Goal: Book appointment/travel/reservation

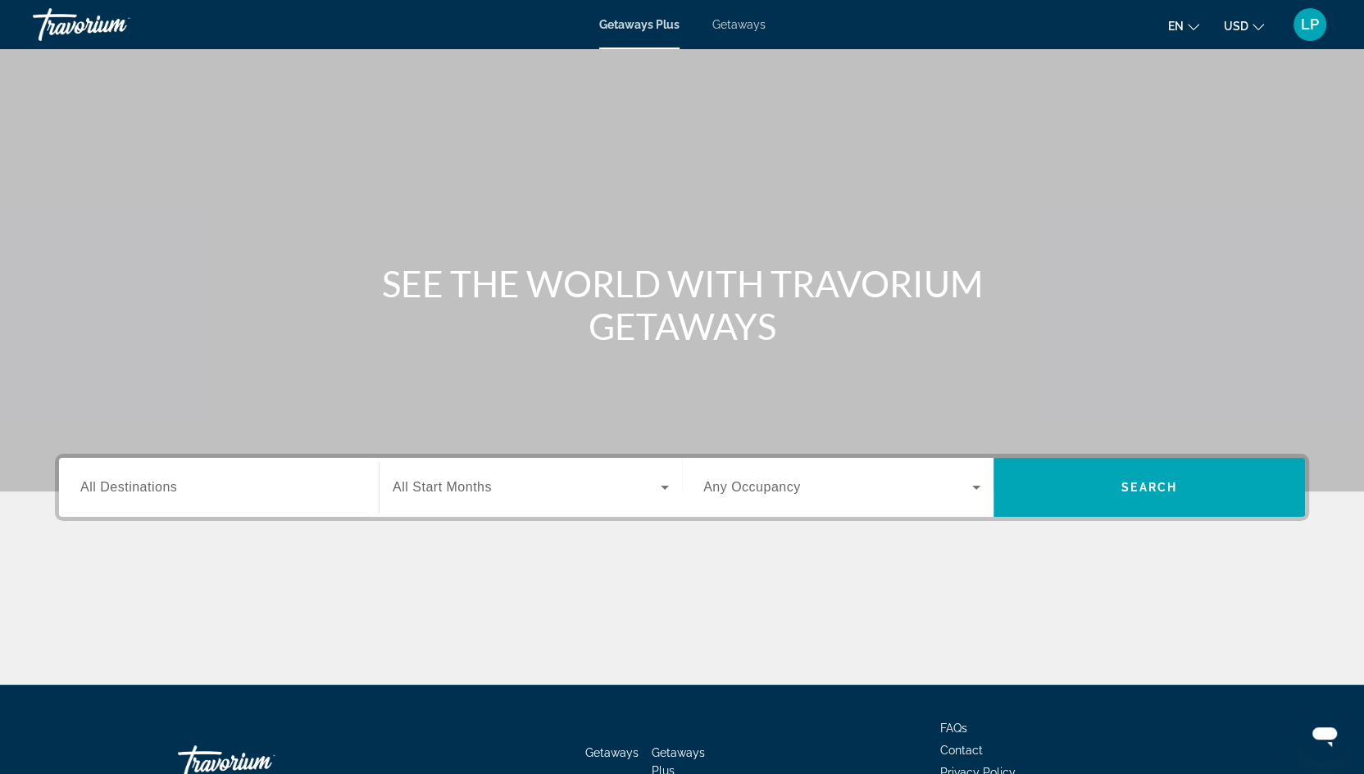
click at [741, 21] on span "Getaways" at bounding box center [738, 24] width 53 height 13
click at [134, 490] on span "All Destinations" at bounding box center [128, 487] width 97 height 14
click at [134, 490] on input "Destination All Destinations" at bounding box center [218, 489] width 277 height 20
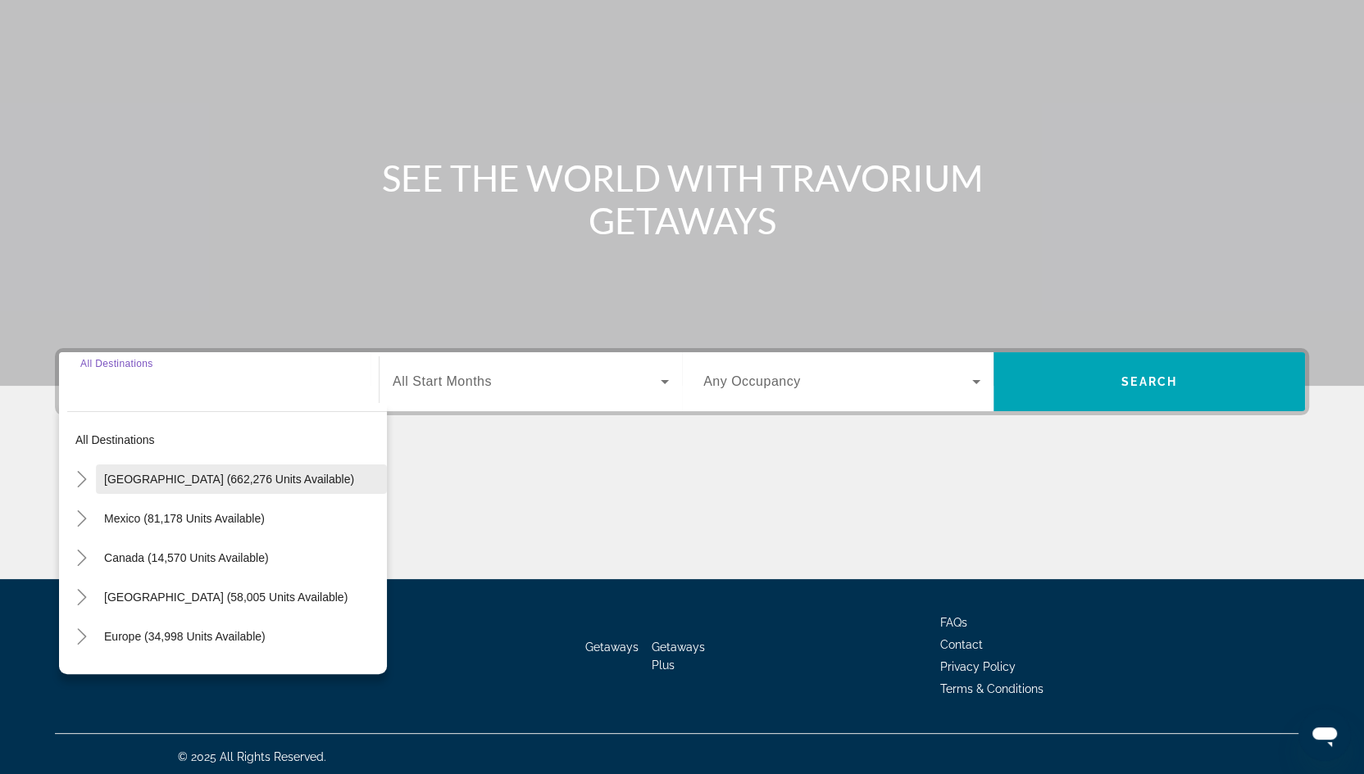
scroll to position [111, 0]
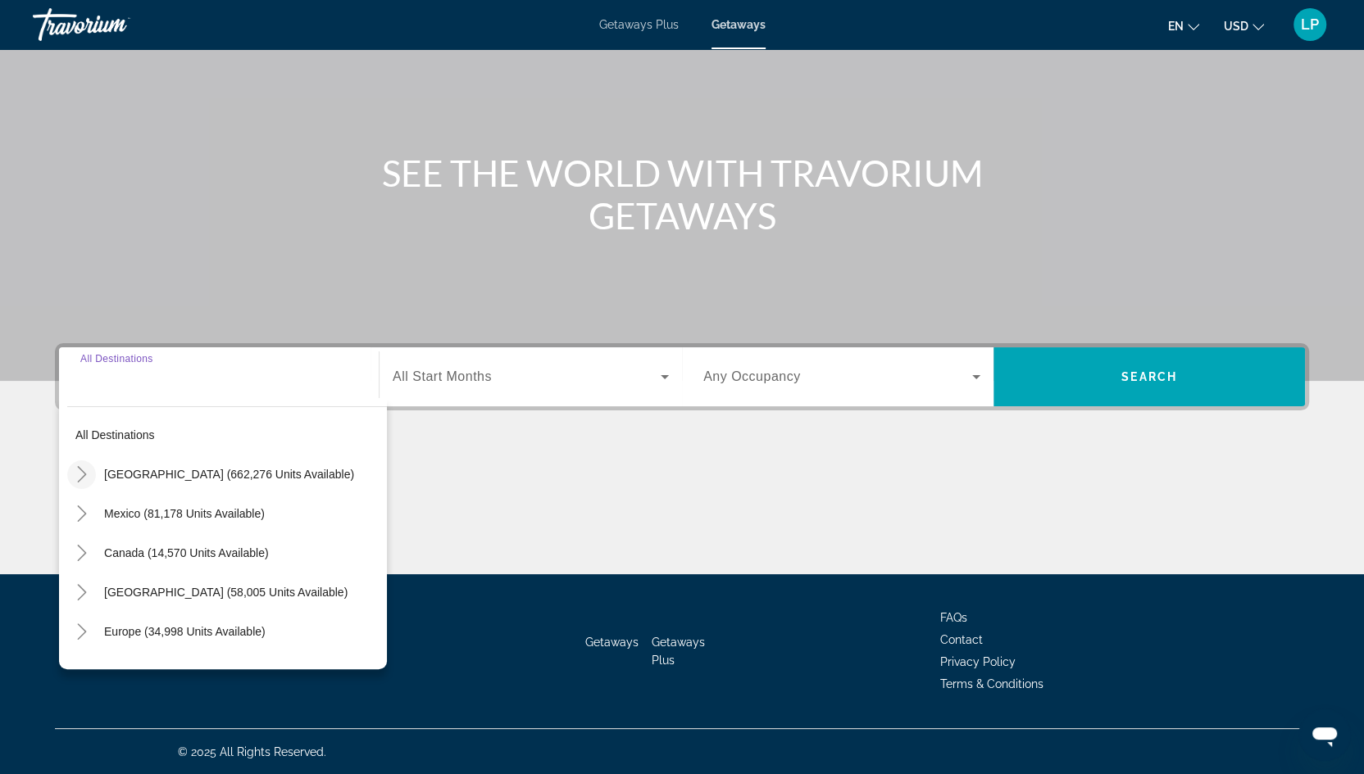
click at [84, 470] on icon "Toggle United States (662,276 units available)" at bounding box center [82, 474] width 16 height 16
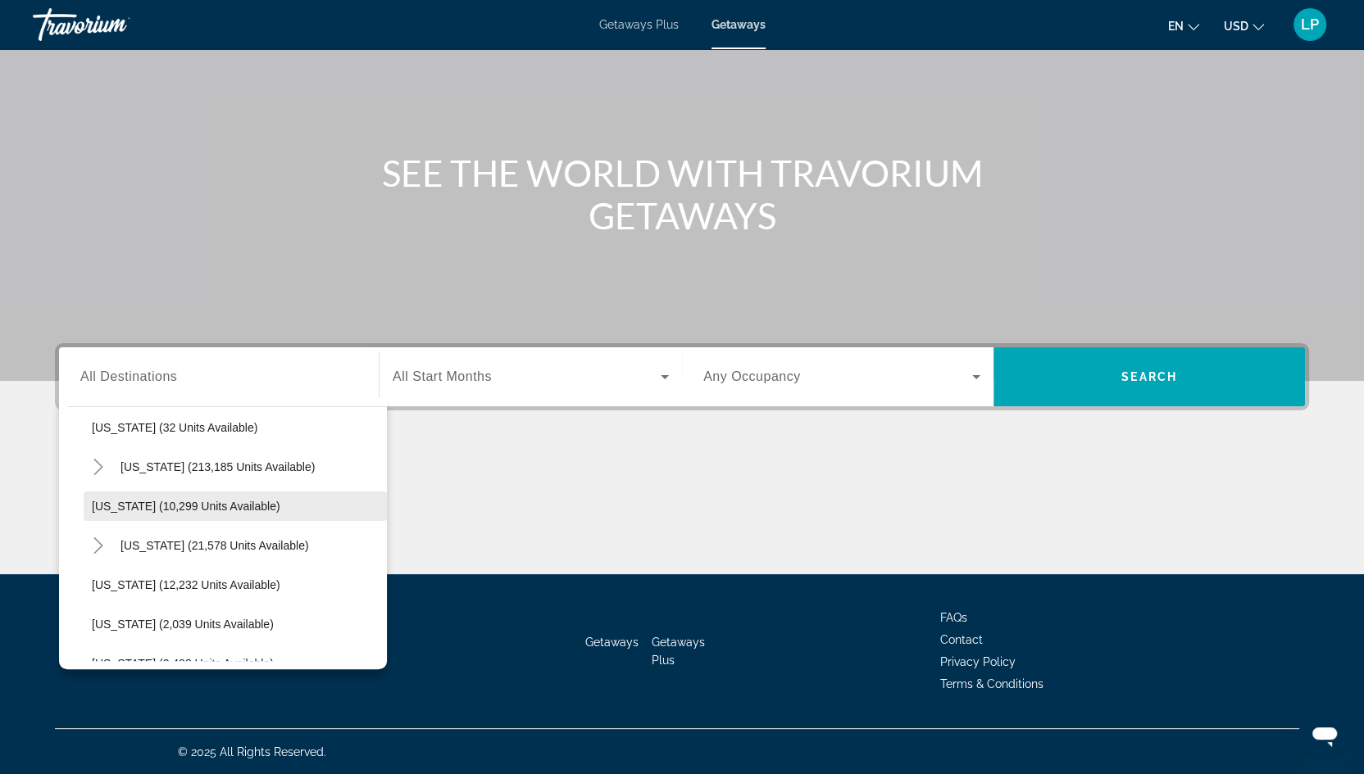
scroll to position [293, 0]
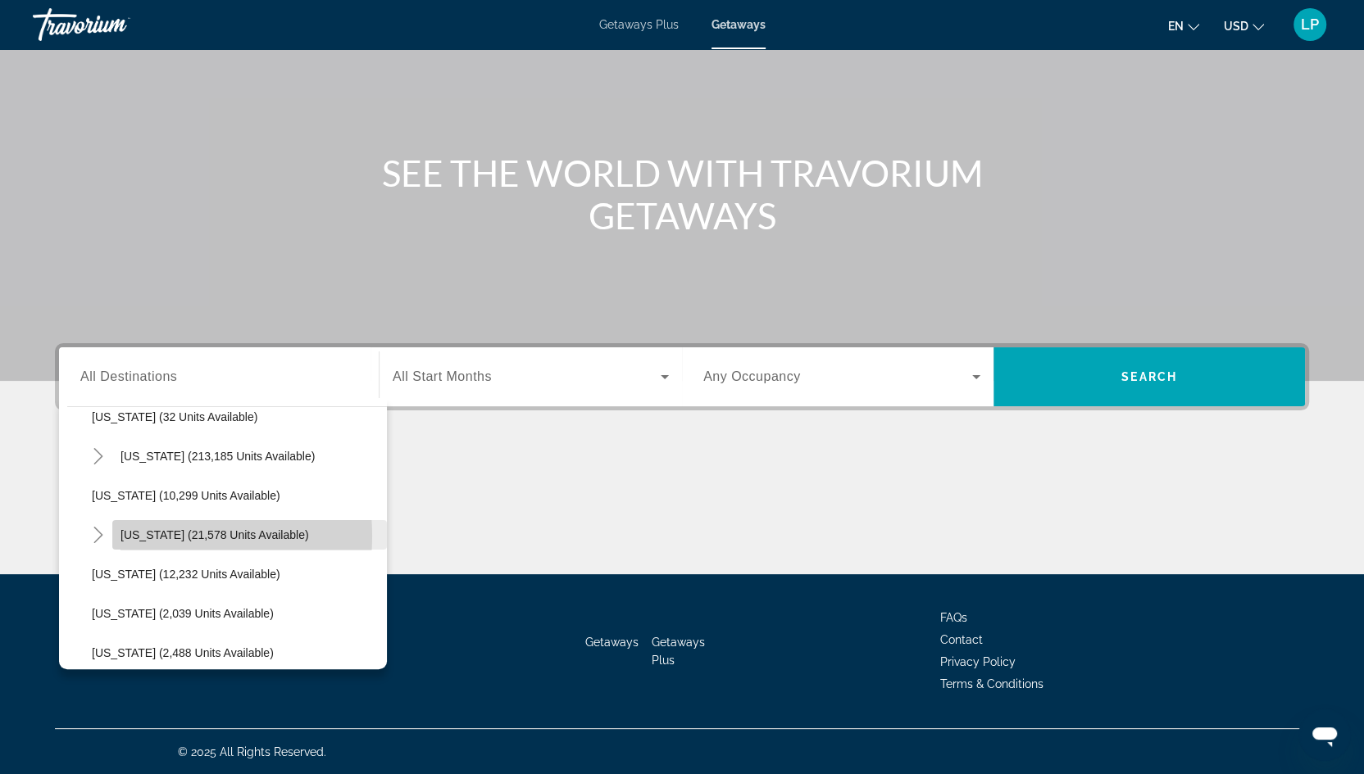
click at [142, 535] on span "[US_STATE] (21,578 units available)" at bounding box center [214, 535] width 188 height 13
type input "**********"
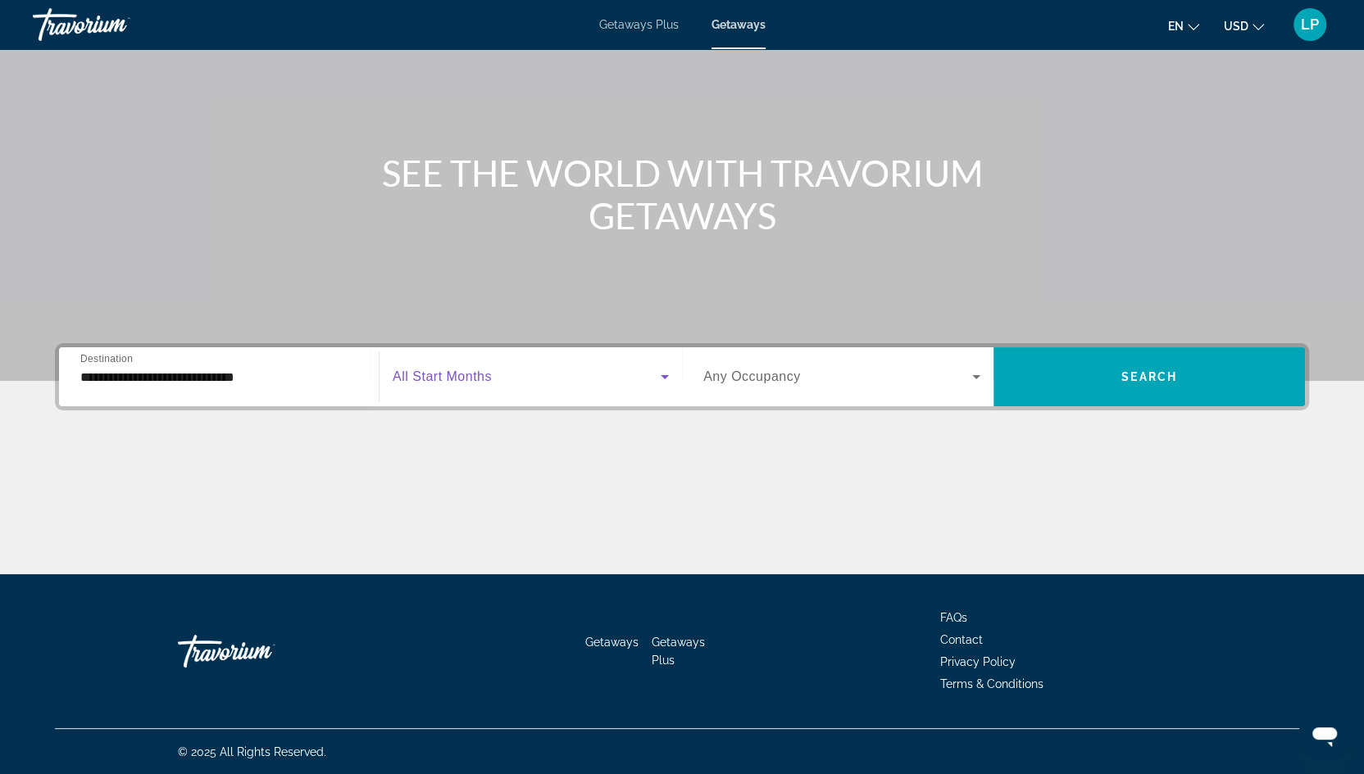
click at [481, 367] on span "Search widget" at bounding box center [527, 377] width 268 height 20
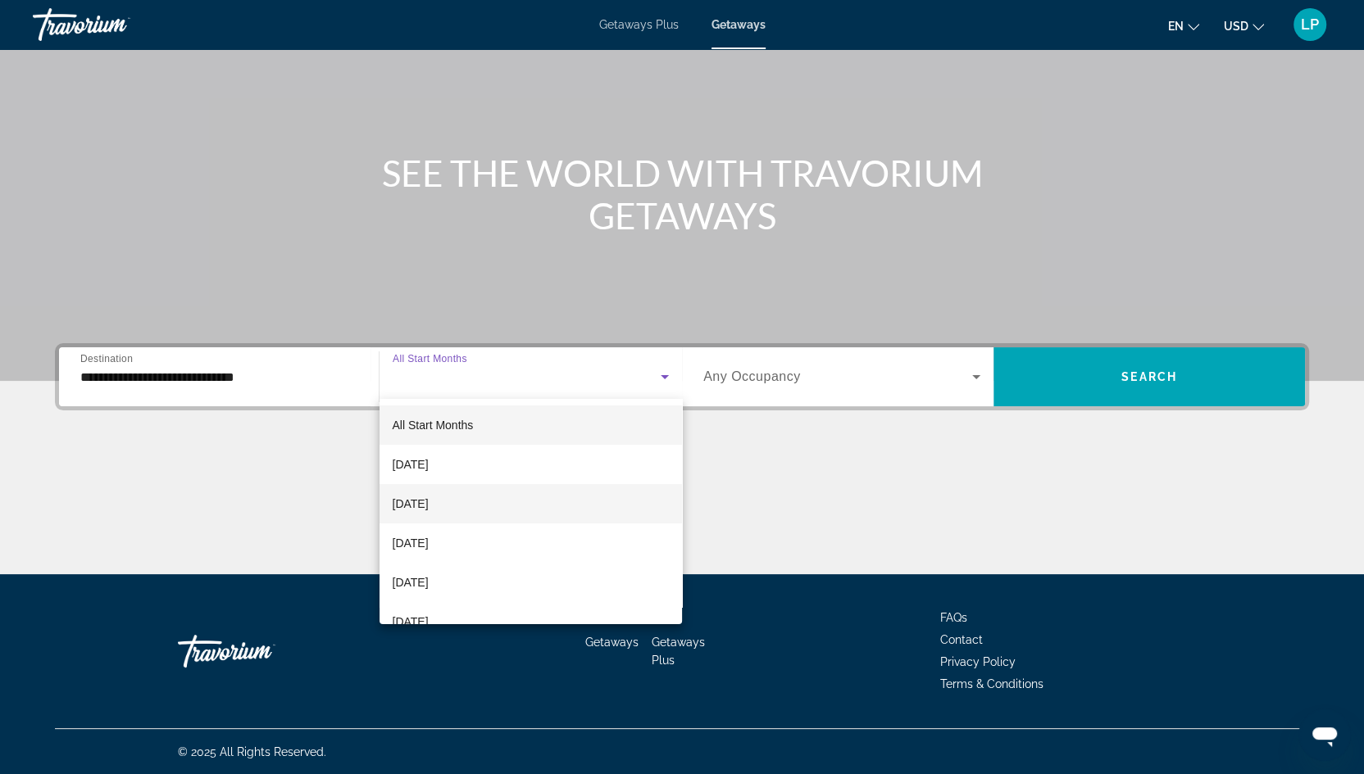
click at [464, 511] on mat-option "[DATE]" at bounding box center [530, 503] width 302 height 39
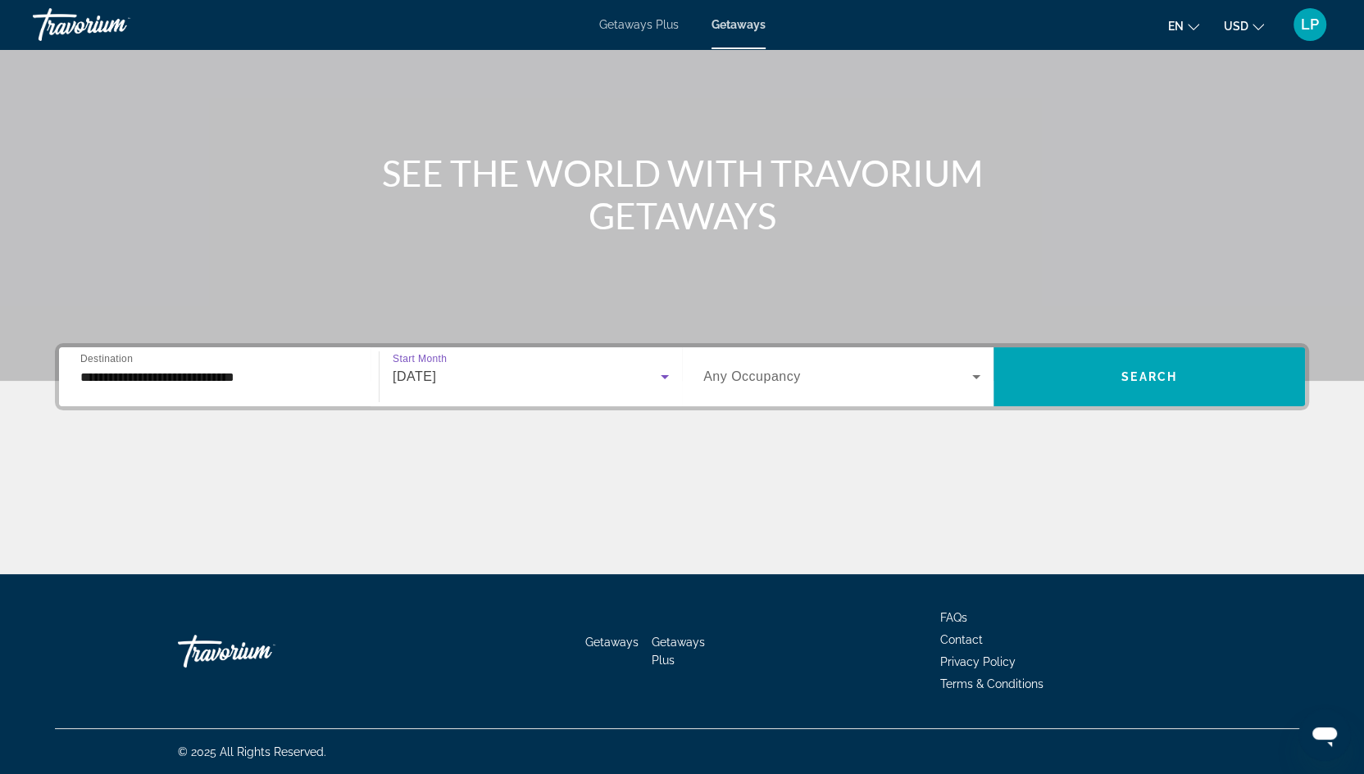
click at [946, 390] on div "Search widget" at bounding box center [841, 377] width 277 height 46
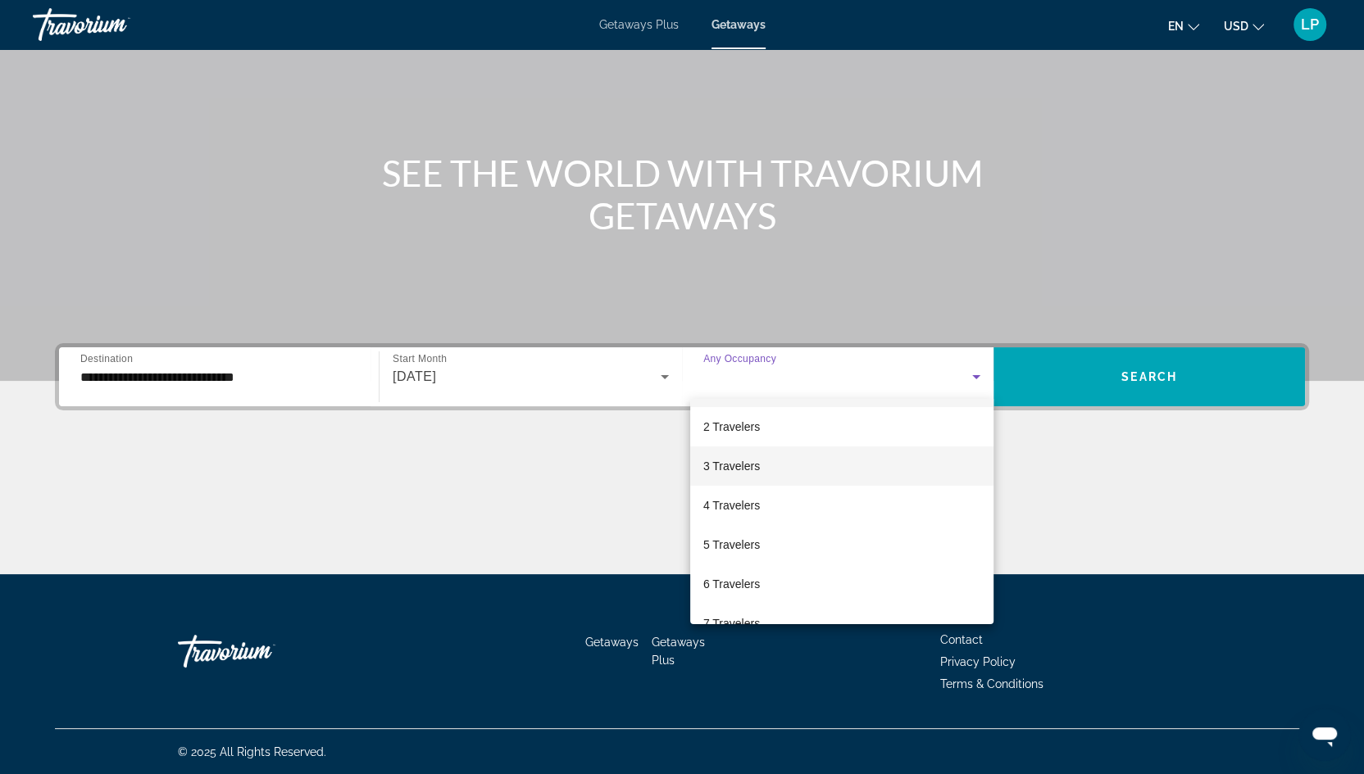
scroll to position [39, 0]
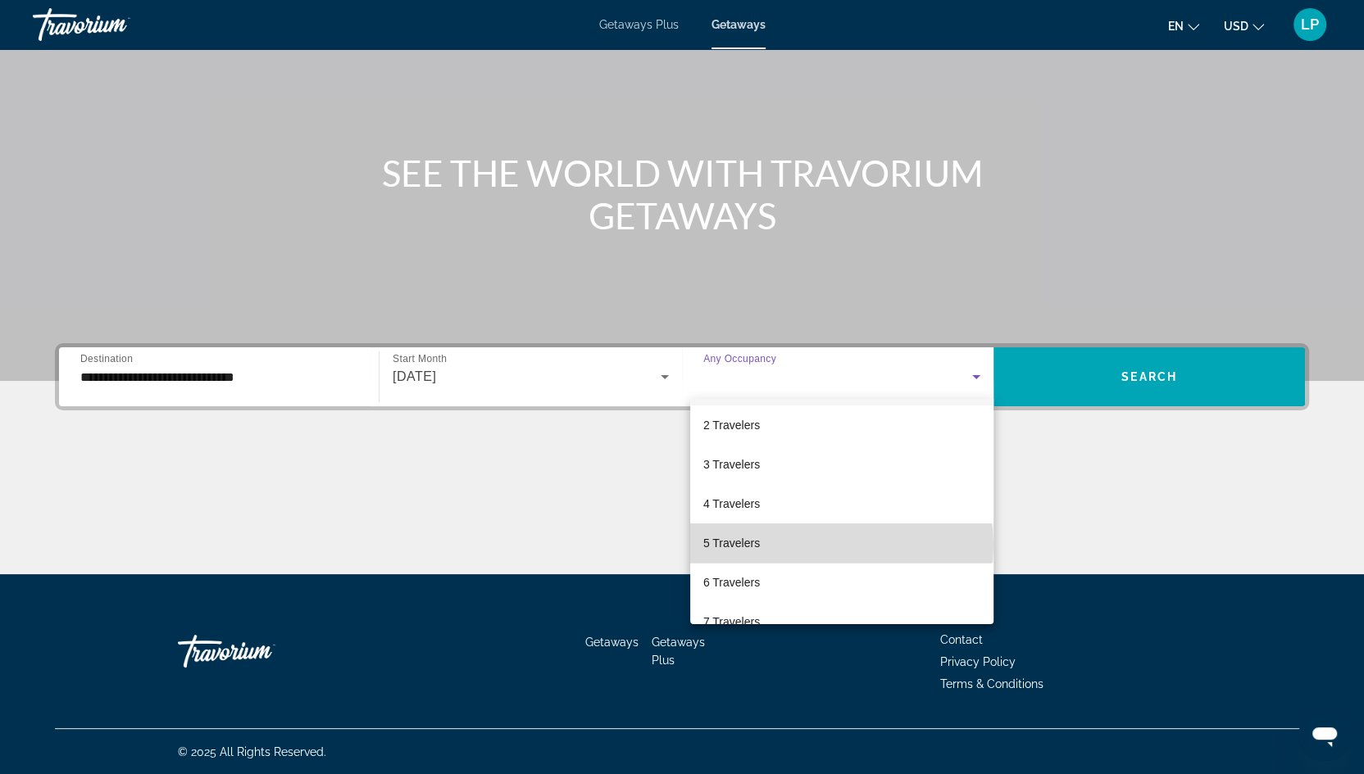
click at [841, 544] on mat-option "5 Travelers" at bounding box center [841, 543] width 303 height 39
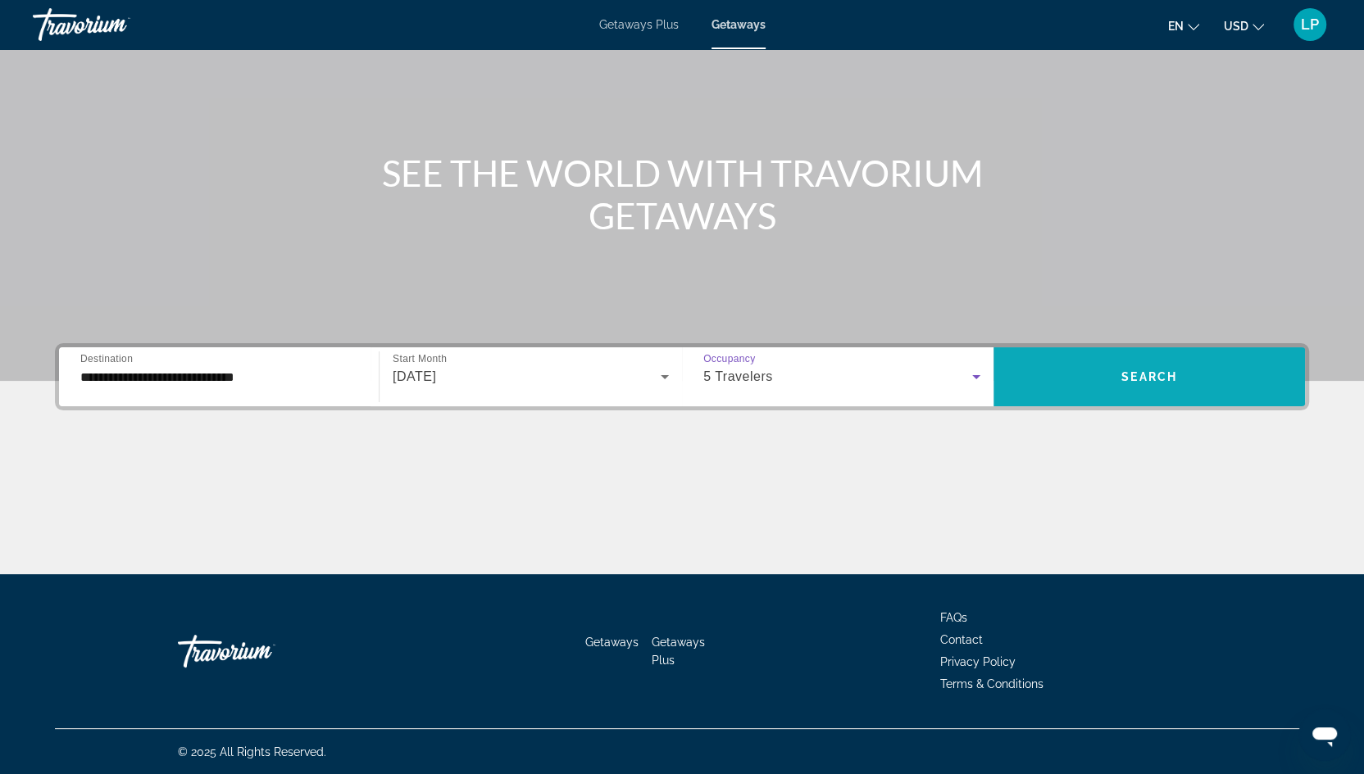
click at [1105, 382] on span "Search widget" at bounding box center [1148, 376] width 311 height 39
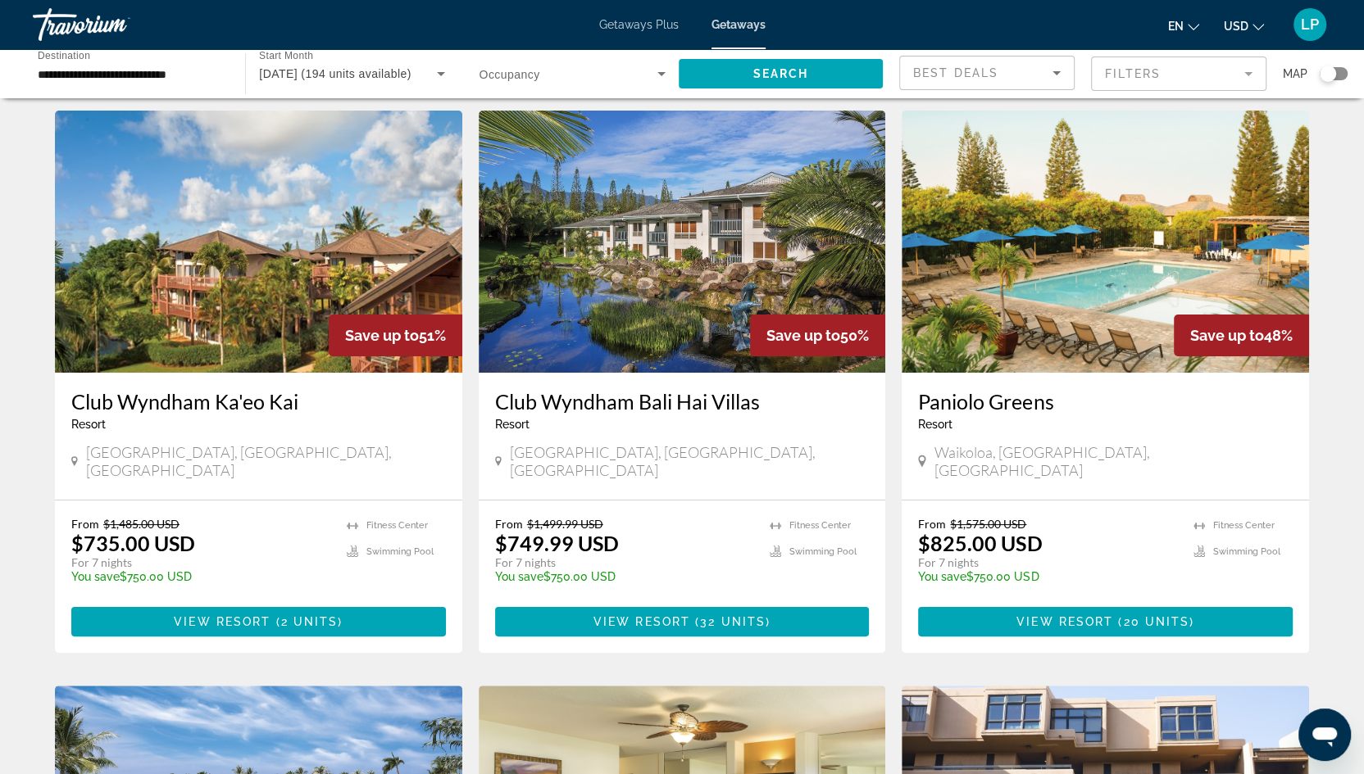
scroll to position [47, 0]
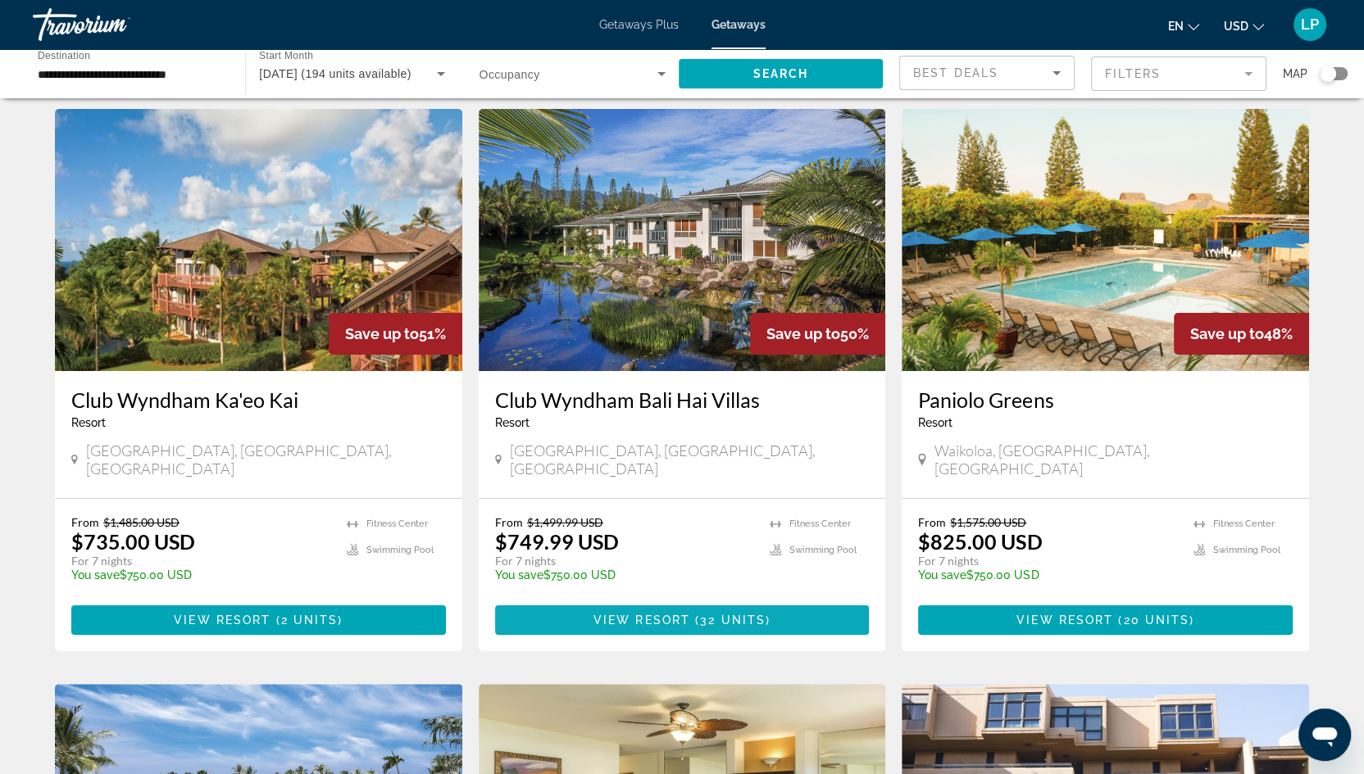
click at [624, 614] on span "View Resort" at bounding box center [641, 620] width 97 height 13
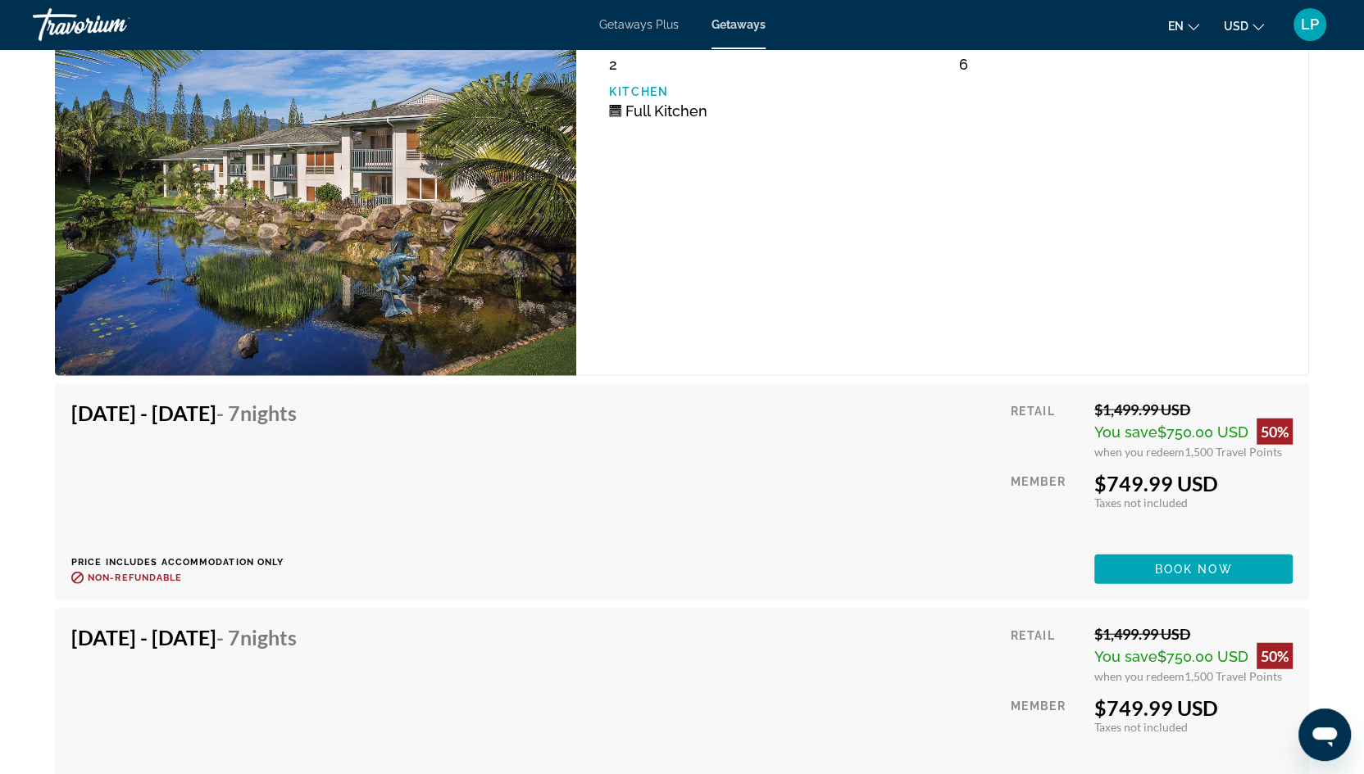
scroll to position [3387, 0]
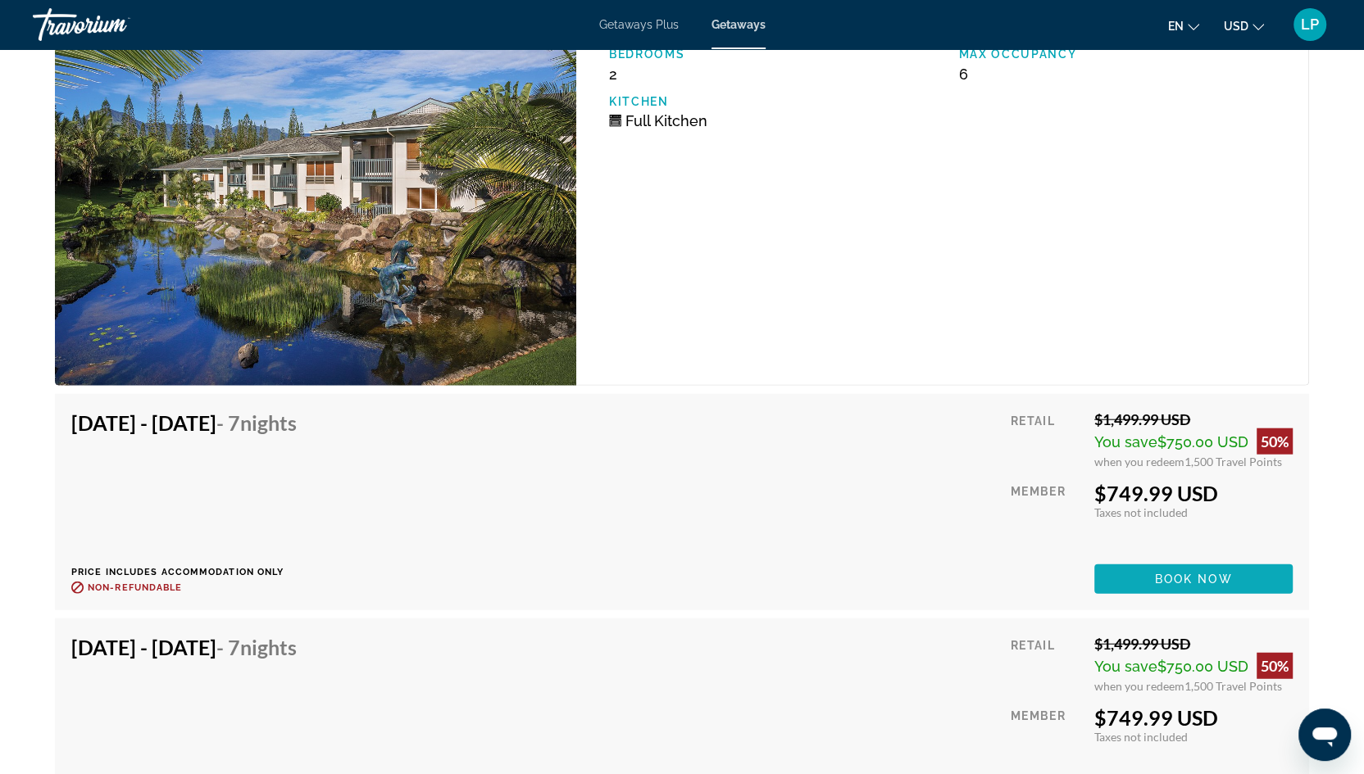
click at [1186, 573] on span "Book now" at bounding box center [1194, 579] width 78 height 13
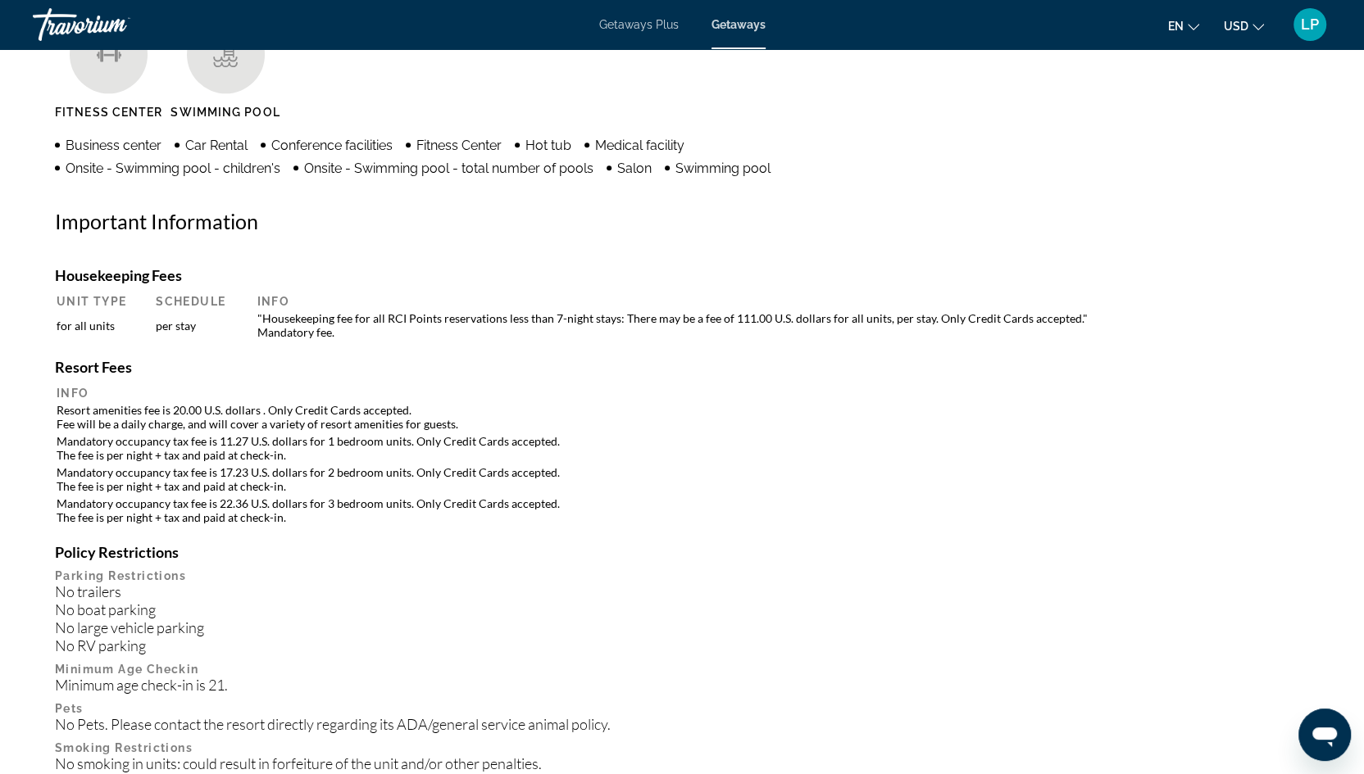
scroll to position [1283, 0]
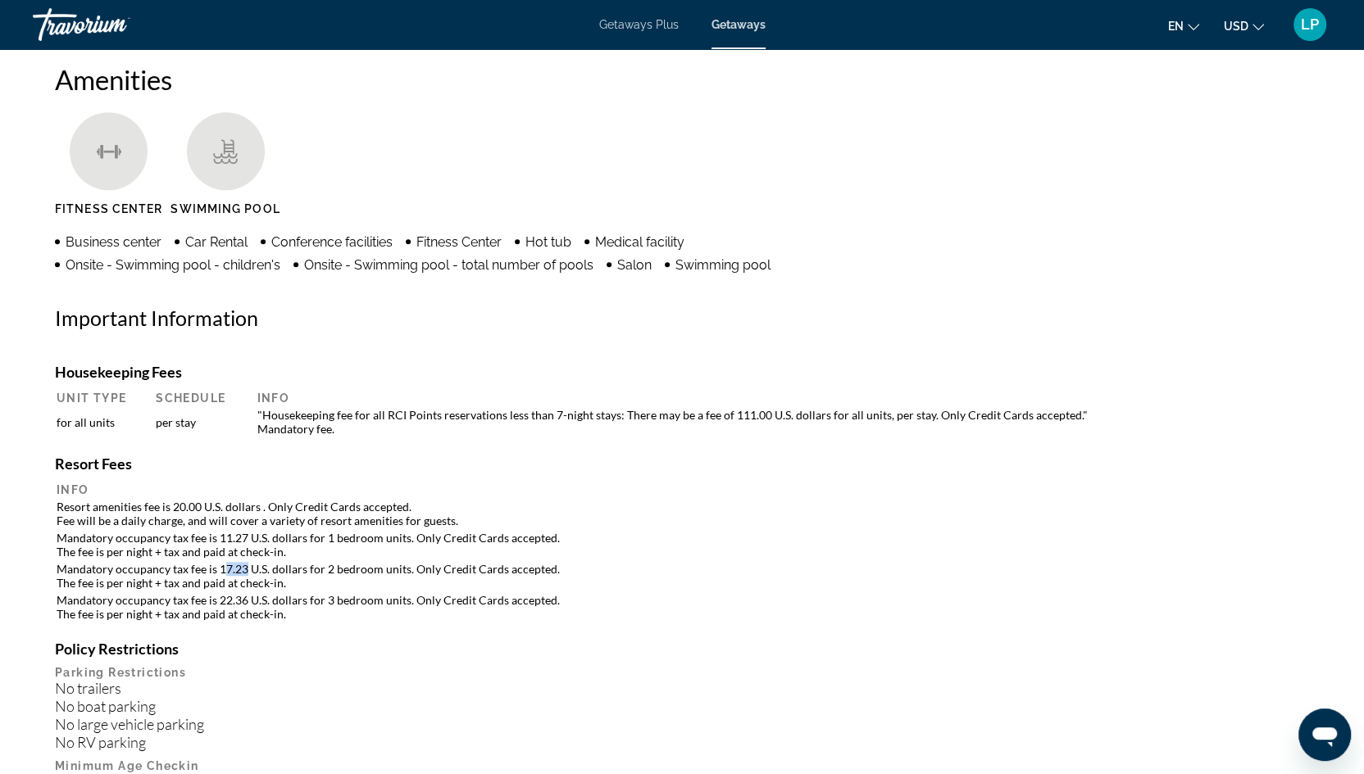
drag, startPoint x: 221, startPoint y: 554, endPoint x: 246, endPoint y: 554, distance: 24.6
click at [246, 561] on td "Mandatory occupancy tax fee is 17.23 U.S. dollars for 2 bedroom units. Only Cre…" at bounding box center [682, 576] width 1251 height 30
drag, startPoint x: 219, startPoint y: 557, endPoint x: 243, endPoint y: 556, distance: 24.6
click at [243, 561] on td "Mandatory occupancy tax fee is 17.23 U.S. dollars for 2 bedroom units. Only Cre…" at bounding box center [682, 576] width 1251 height 30
click at [339, 564] on td "Mandatory occupancy tax fee is 17.23 U.S. dollars for 2 bedroom units. Only Cre…" at bounding box center [682, 576] width 1251 height 30
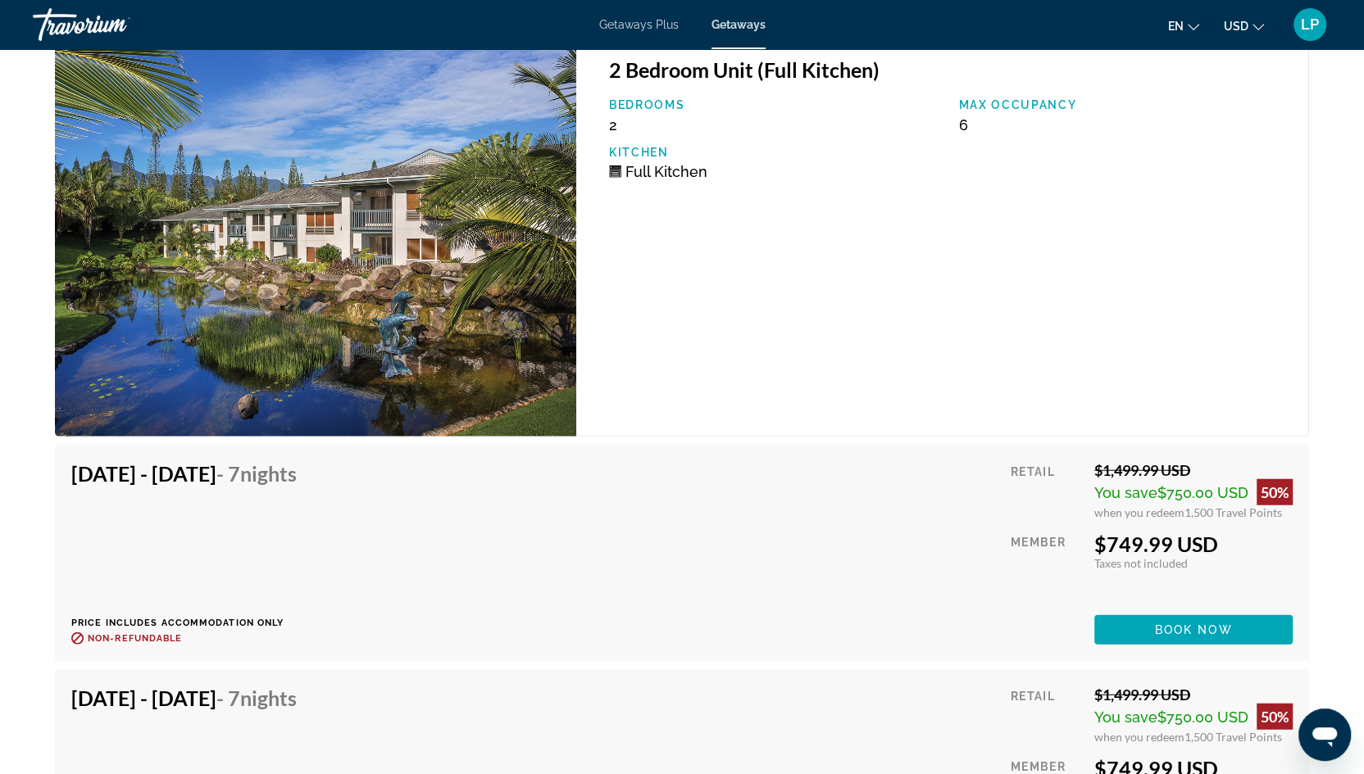
scroll to position [3311, 0]
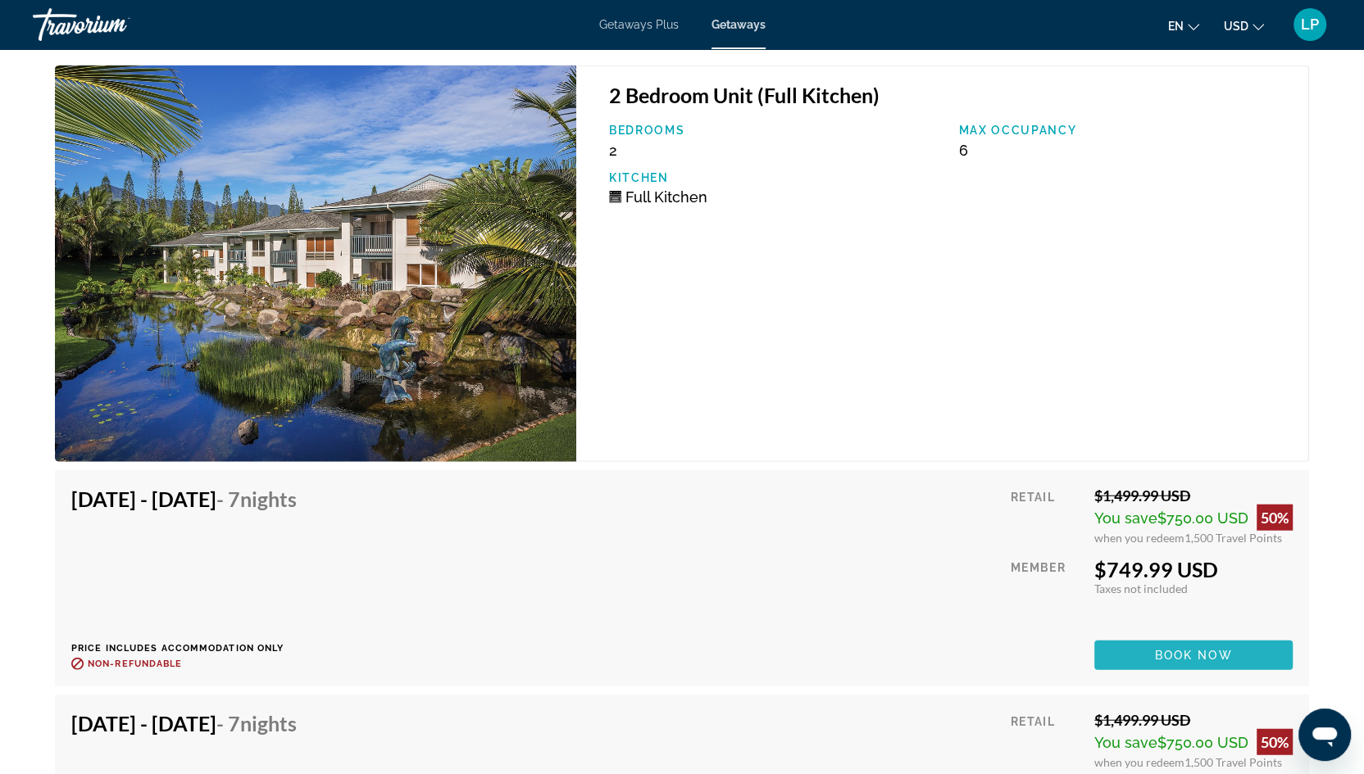
click at [1133, 636] on span "Main content" at bounding box center [1193, 655] width 198 height 39
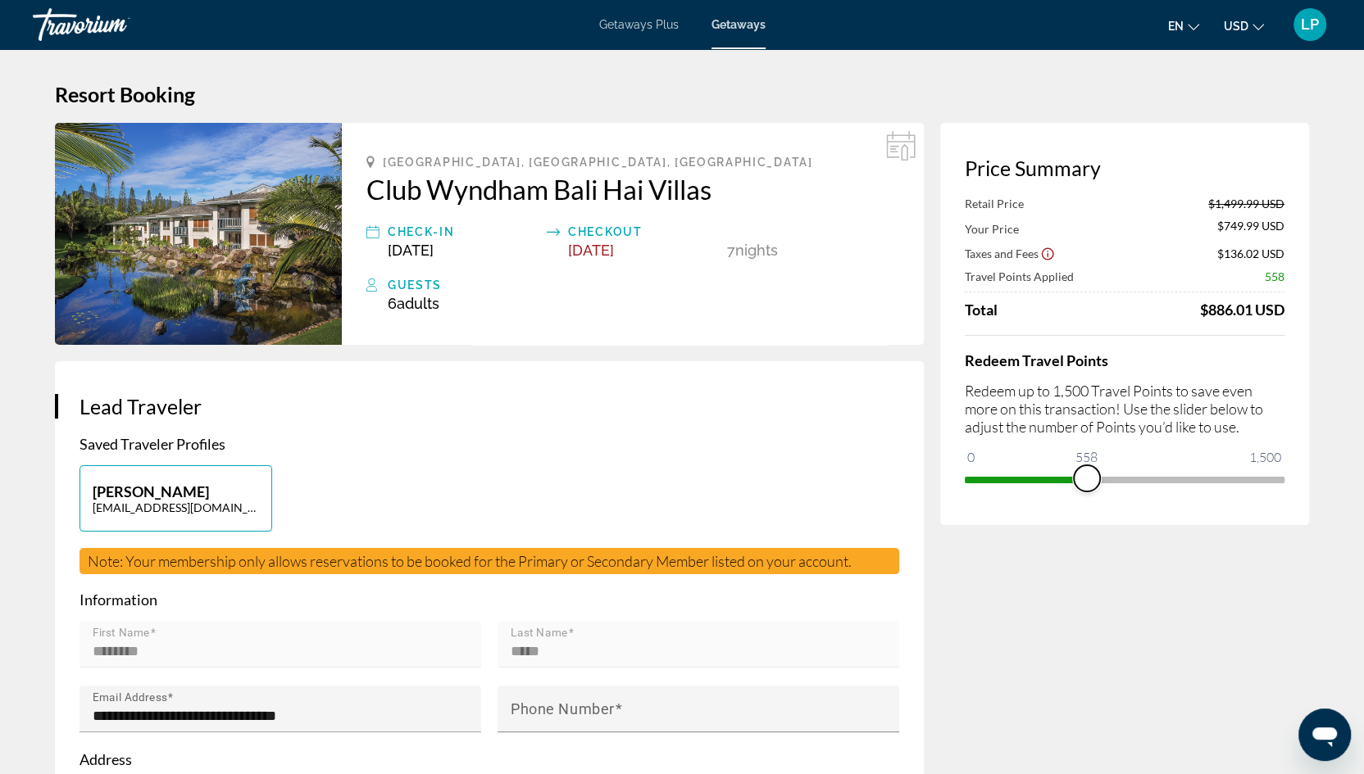
drag, startPoint x: 1274, startPoint y: 478, endPoint x: 930, endPoint y: 475, distance: 344.2
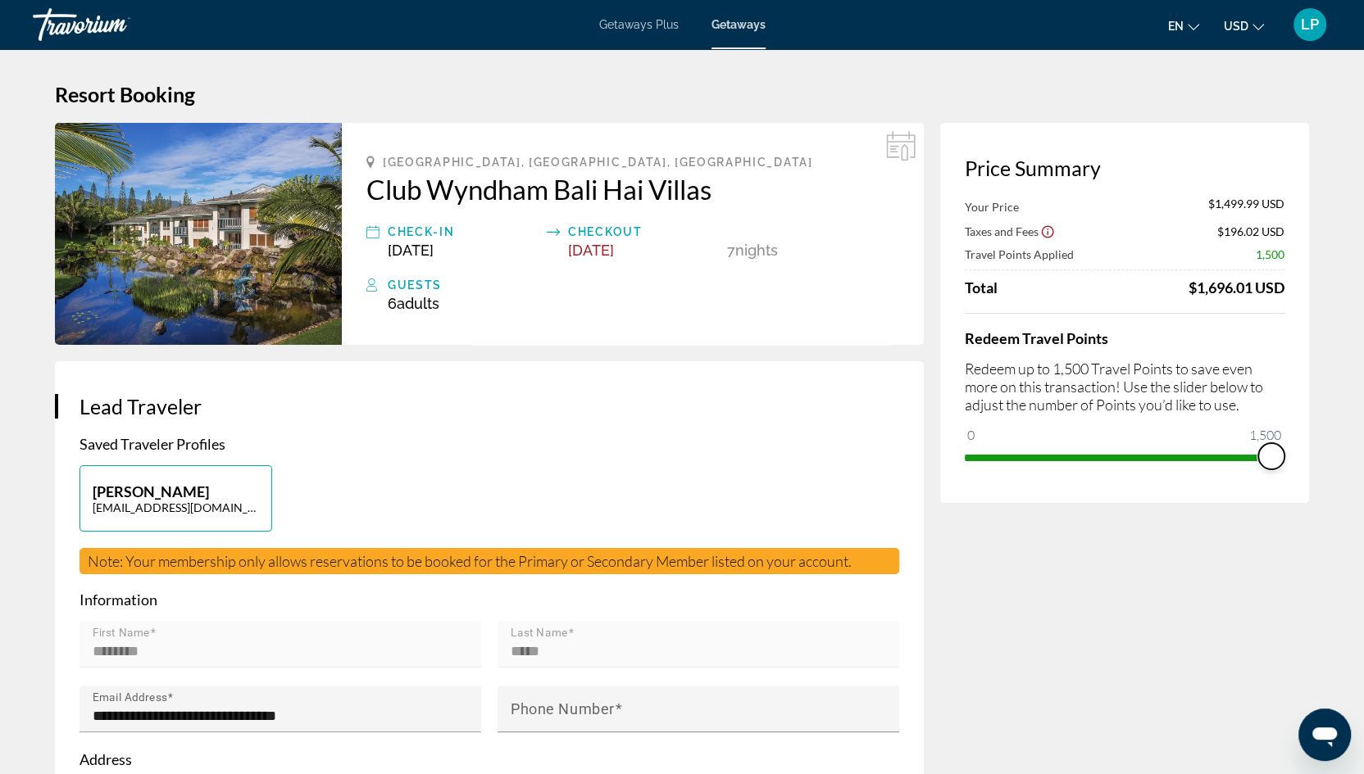
drag, startPoint x: 970, startPoint y: 440, endPoint x: 1299, endPoint y: 496, distance: 333.3
click at [1299, 496] on div "Price Summary Your Price $1,499.99 USD Taxes and Fees $196.02 USD Travel Points…" at bounding box center [1124, 313] width 369 height 380
